Goal: Task Accomplishment & Management: Complete application form

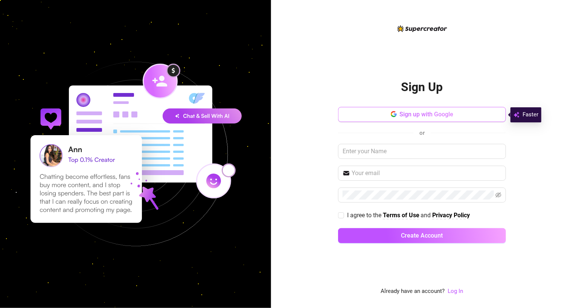
click at [385, 119] on button "Sign up with Google" at bounding box center [422, 114] width 168 height 15
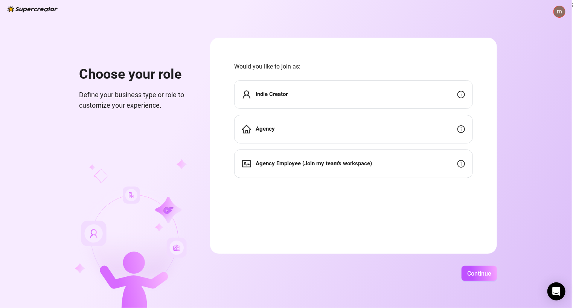
click at [317, 95] on div "Indie Creator" at bounding box center [353, 94] width 239 height 29
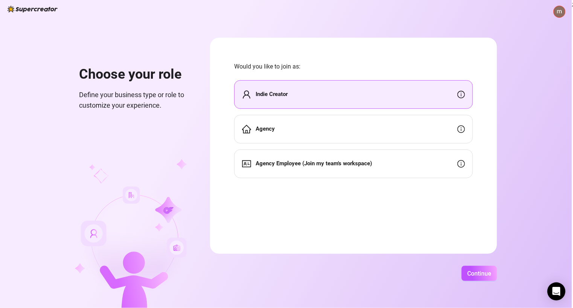
click at [317, 95] on div "Indie Creator" at bounding box center [353, 94] width 239 height 29
click at [485, 276] on span "Continue" at bounding box center [479, 273] width 24 height 7
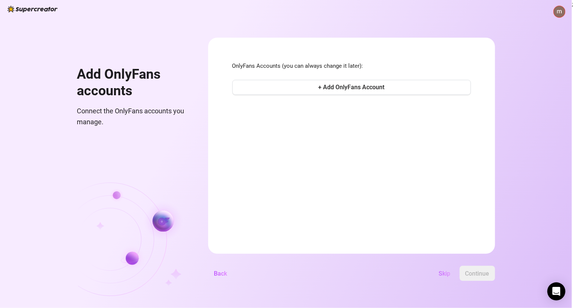
click at [442, 272] on span "Skip" at bounding box center [445, 273] width 12 height 7
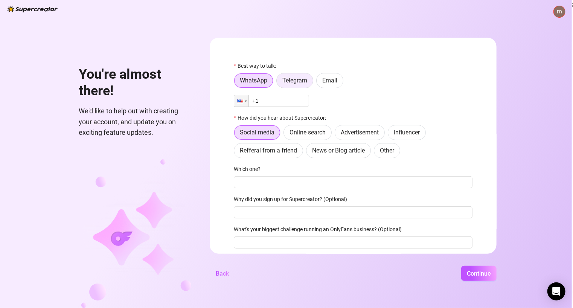
click at [305, 82] on span "Telegram" at bounding box center [294, 80] width 25 height 7
click at [278, 82] on input "Telegram" at bounding box center [278, 82] width 0 height 0
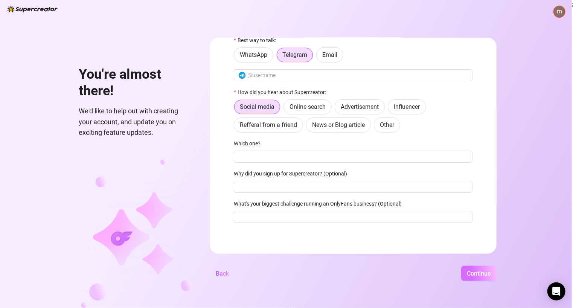
click at [488, 273] on span "Continue" at bounding box center [479, 273] width 24 height 7
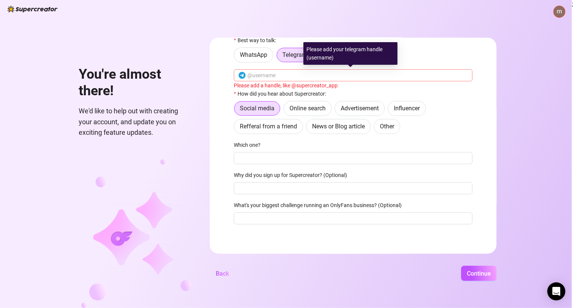
click at [333, 71] on span at bounding box center [353, 75] width 239 height 12
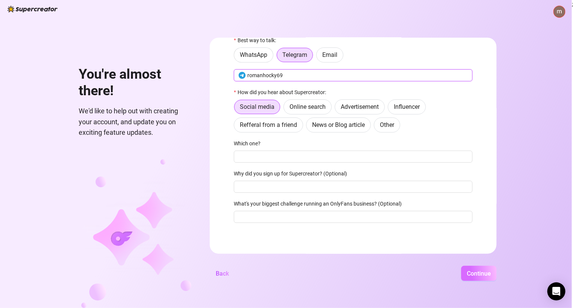
type input "romanhocky69"
click at [478, 268] on button "Continue" at bounding box center [478, 273] width 35 height 15
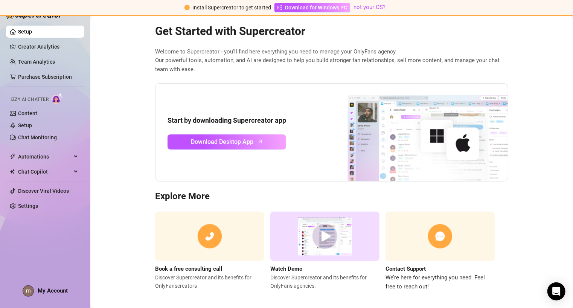
scroll to position [13, 0]
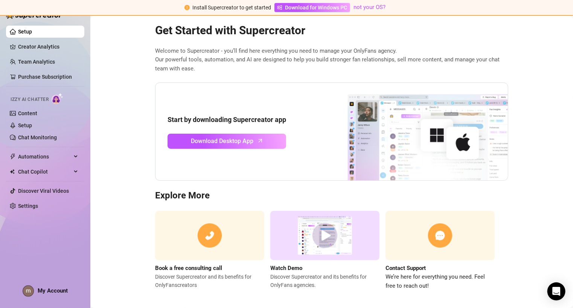
click at [323, 230] on img at bounding box center [324, 235] width 109 height 49
